Goal: Task Accomplishment & Management: Manage account settings

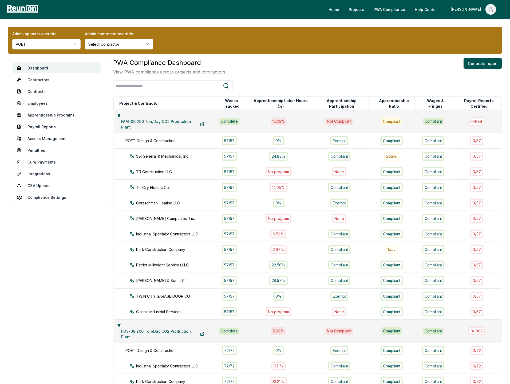
click at [310, 72] on div "PWA Compliance Dashboard View PWA compliance across projects and contractors. G…" at bounding box center [307, 66] width 389 height 17
click at [87, 242] on aside "Dashboard Contractors Contracts Employees Apprenticeship Programs Payroll Repor…" at bounding box center [56, 330] width 97 height 544
click at [45, 162] on link "Cure Payments" at bounding box center [57, 161] width 88 height 11
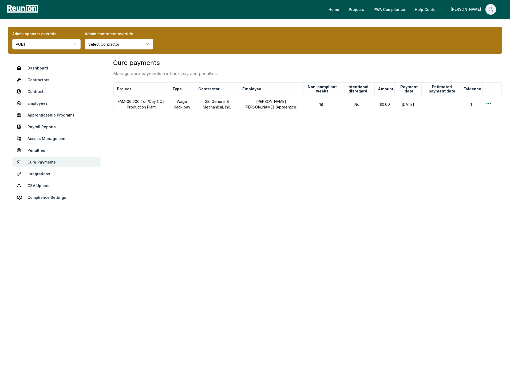
click at [184, 163] on div "Cure payments Manage cure payments for back pay and penalties. Project Type Con…" at bounding box center [307, 132] width 389 height 149
click at [489, 104] on html "Please visit us on your desktop We're working on making our marketplace mobile-…" at bounding box center [255, 192] width 510 height 384
click at [388, 136] on html "Please visit us on your desktop We're working on making our marketplace mobile-…" at bounding box center [255, 192] width 510 height 384
click at [40, 69] on link "Dashboard" at bounding box center [57, 67] width 88 height 11
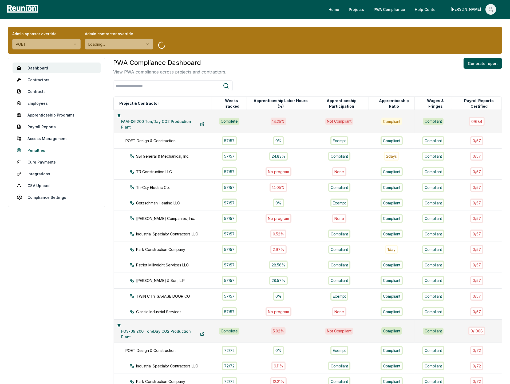
click at [40, 150] on link "Penalties" at bounding box center [57, 150] width 88 height 11
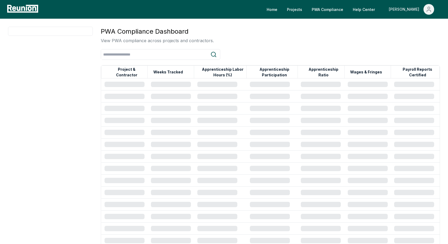
click at [429, 10] on icon "Main" at bounding box center [429, 9] width 6 height 6
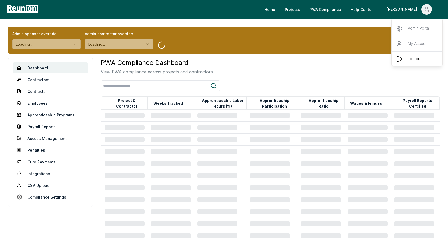
click at [407, 61] on div "Log out" at bounding box center [417, 58] width 51 height 15
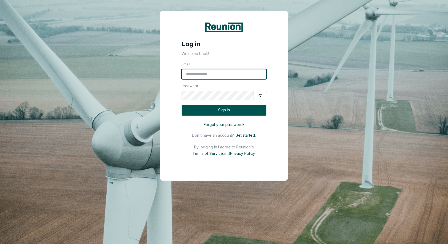
click at [216, 71] on input "Email" at bounding box center [224, 74] width 85 height 10
type input "**********"
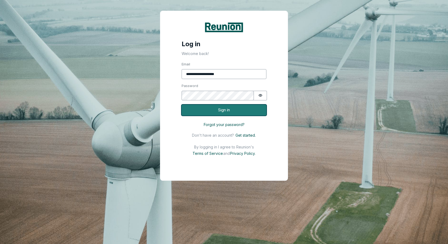
click at [247, 111] on button "Sign in" at bounding box center [224, 110] width 85 height 11
